Goal: Information Seeking & Learning: Learn about a topic

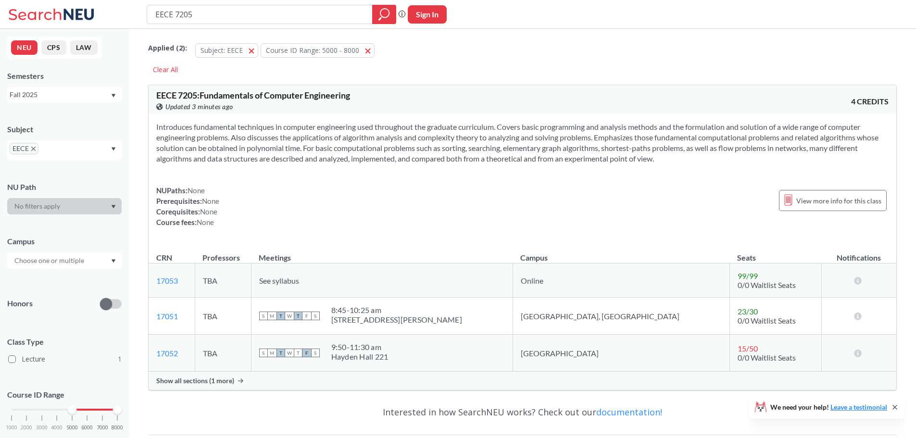
scroll to position [48, 0]
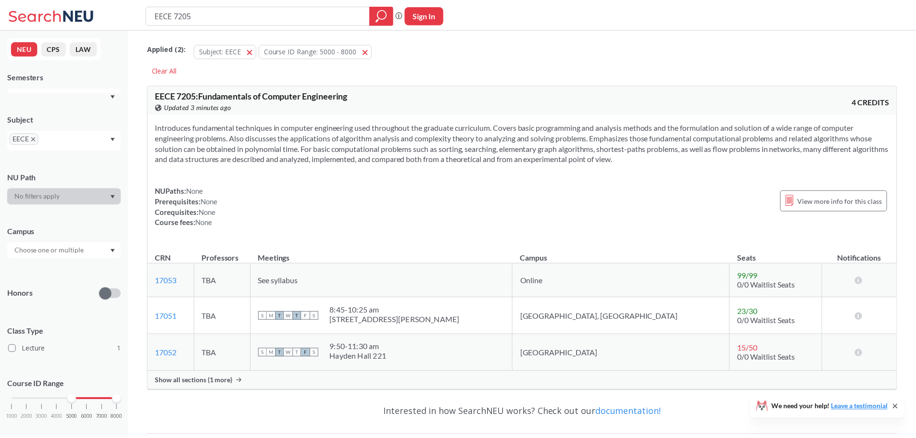
scroll to position [48, 0]
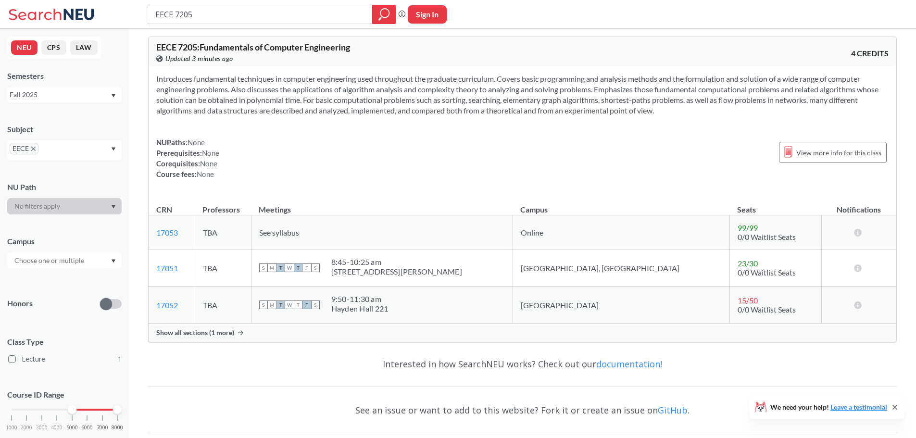
click at [232, 330] on span "Show all sections (1 more)" at bounding box center [195, 332] width 78 height 9
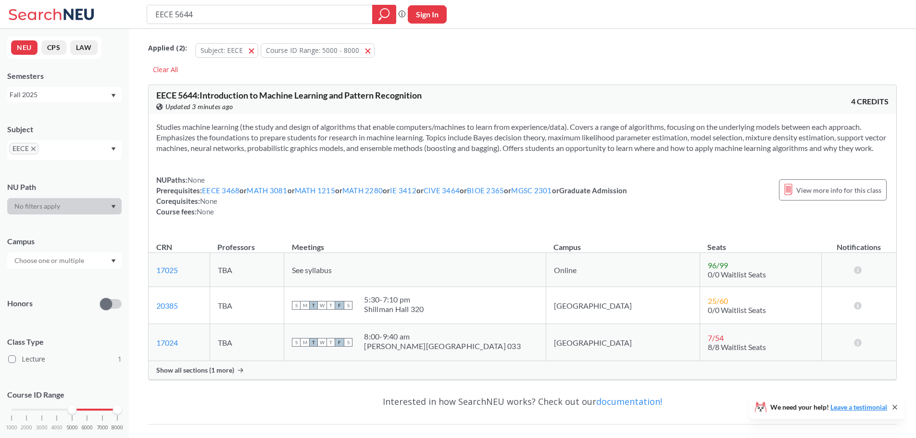
scroll to position [96, 0]
drag, startPoint x: 252, startPoint y: 126, endPoint x: 345, endPoint y: 161, distance: 99.0
click at [345, 153] on section "Studies machine learning (the study and design of algorithms that enable comput…" at bounding box center [522, 138] width 732 height 32
